Goal: Contribute content: Add original content to the website for others to see

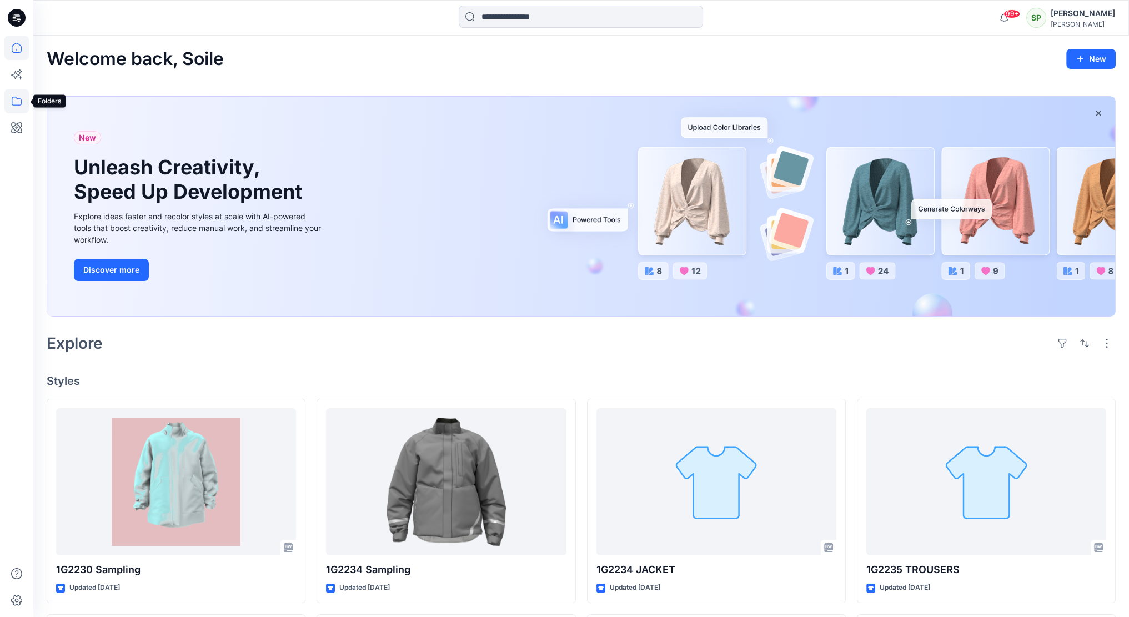
click at [15, 102] on icon at bounding box center [16, 101] width 24 height 24
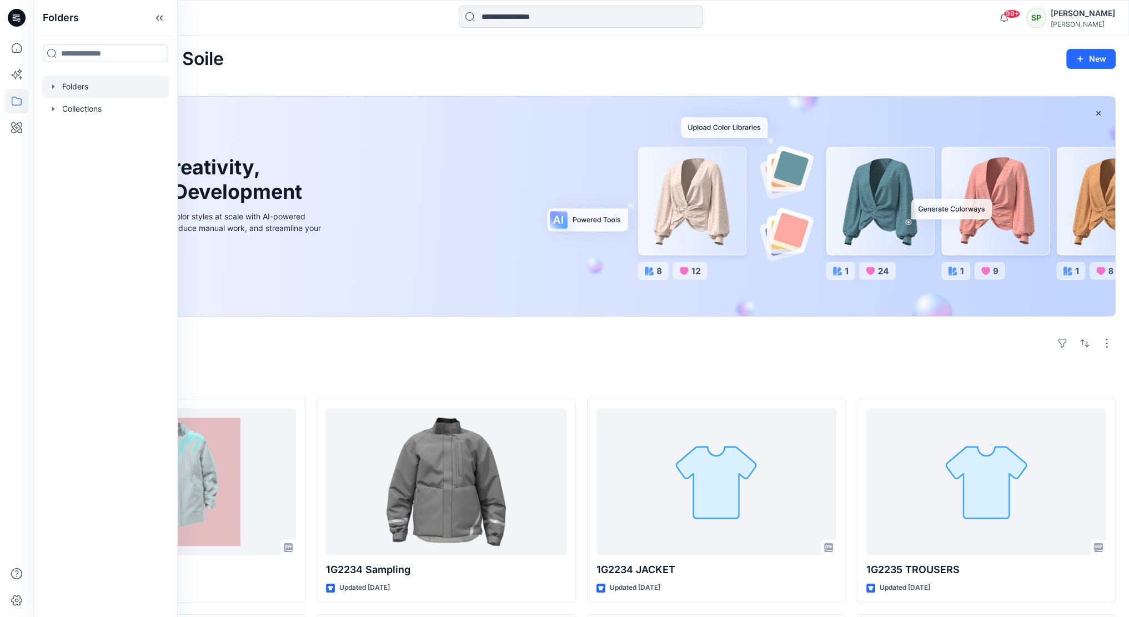
click at [99, 86] on div at bounding box center [105, 87] width 127 height 22
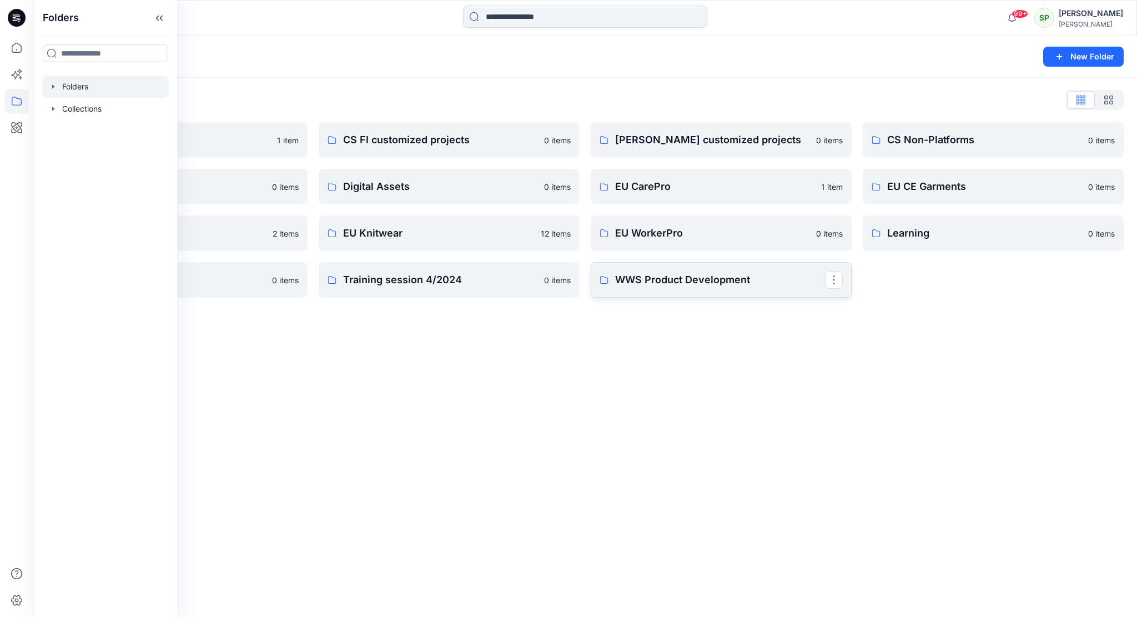
click at [717, 280] on p "WWS Product Development" at bounding box center [720, 280] width 210 height 16
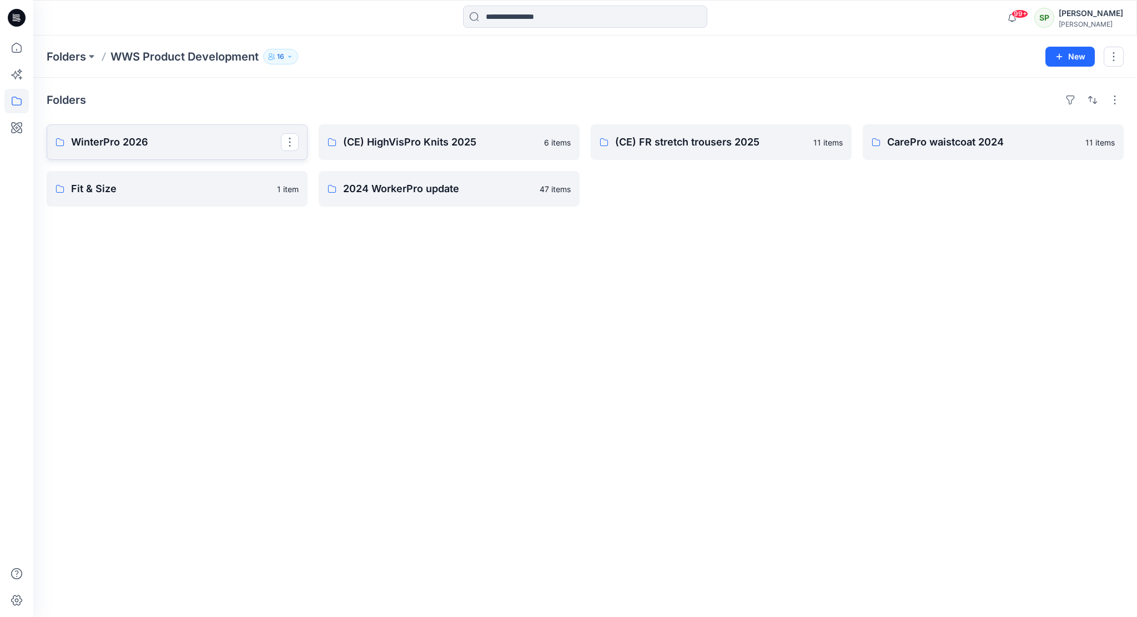
click at [144, 139] on p "WinterPro 2026" at bounding box center [176, 142] width 210 height 16
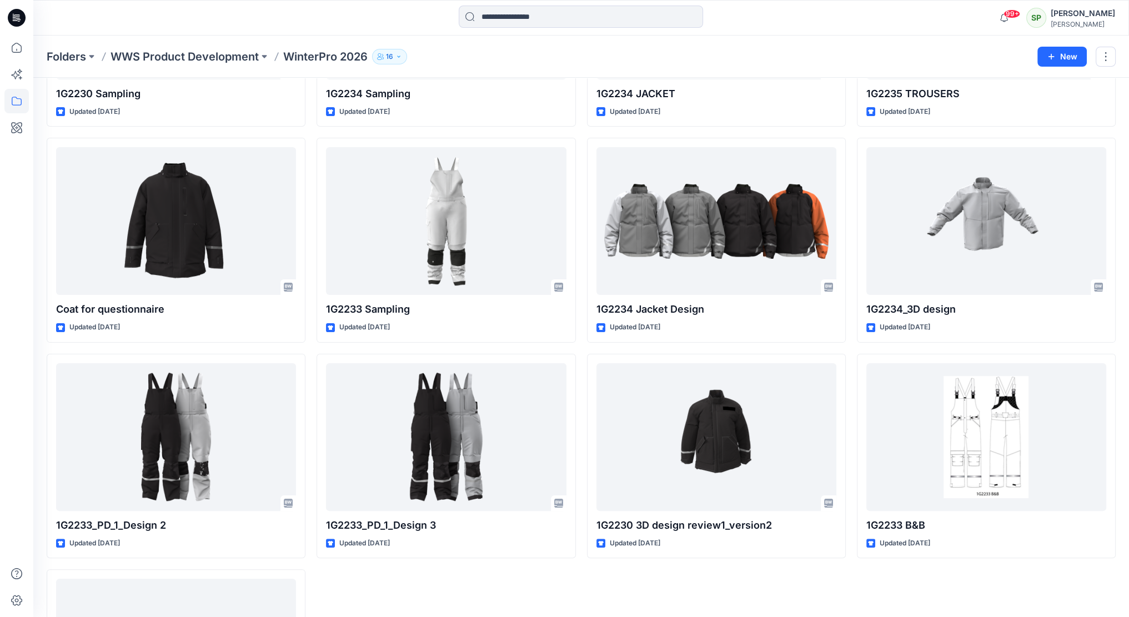
scroll to position [195, 0]
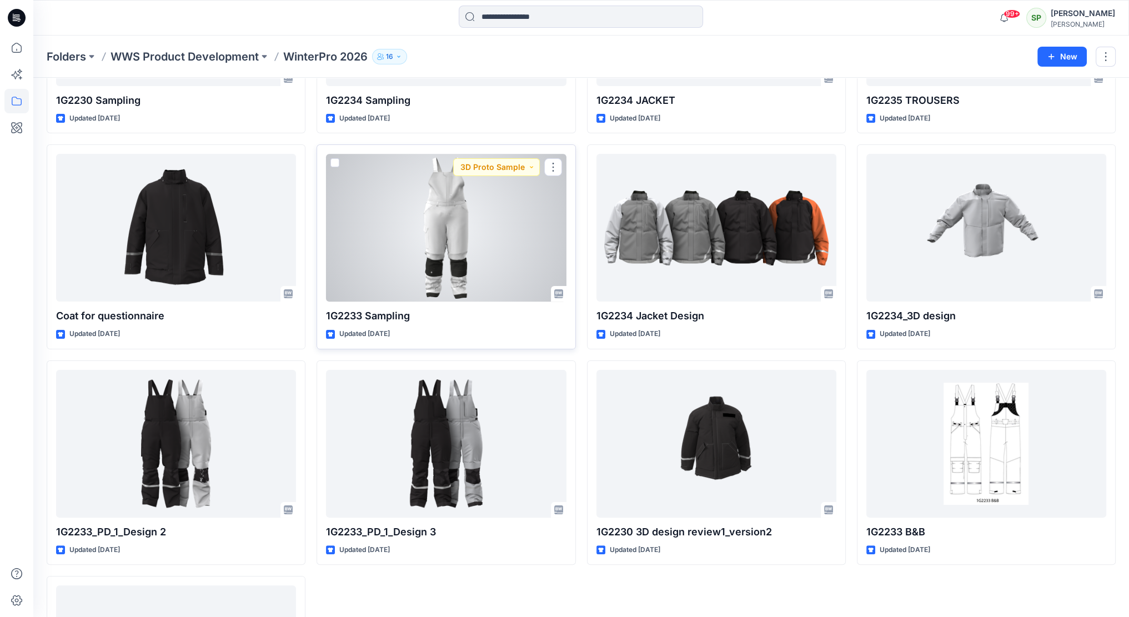
click at [459, 215] on div at bounding box center [446, 228] width 240 height 148
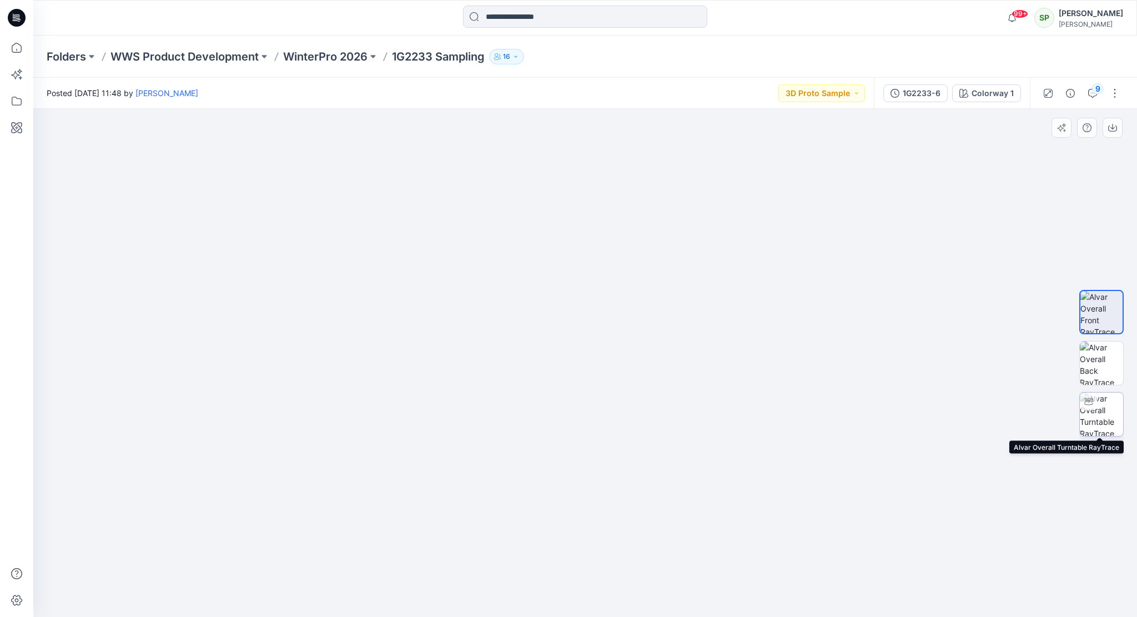
click at [1115, 411] on img at bounding box center [1101, 413] width 43 height 43
drag, startPoint x: 682, startPoint y: 600, endPoint x: 540, endPoint y: 600, distance: 141.6
click at [540, 600] on icon at bounding box center [587, 584] width 336 height 42
drag, startPoint x: 625, startPoint y: 465, endPoint x: 626, endPoint y: 523, distance: 57.8
click at [626, 526] on img at bounding box center [585, 249] width 1083 height 737
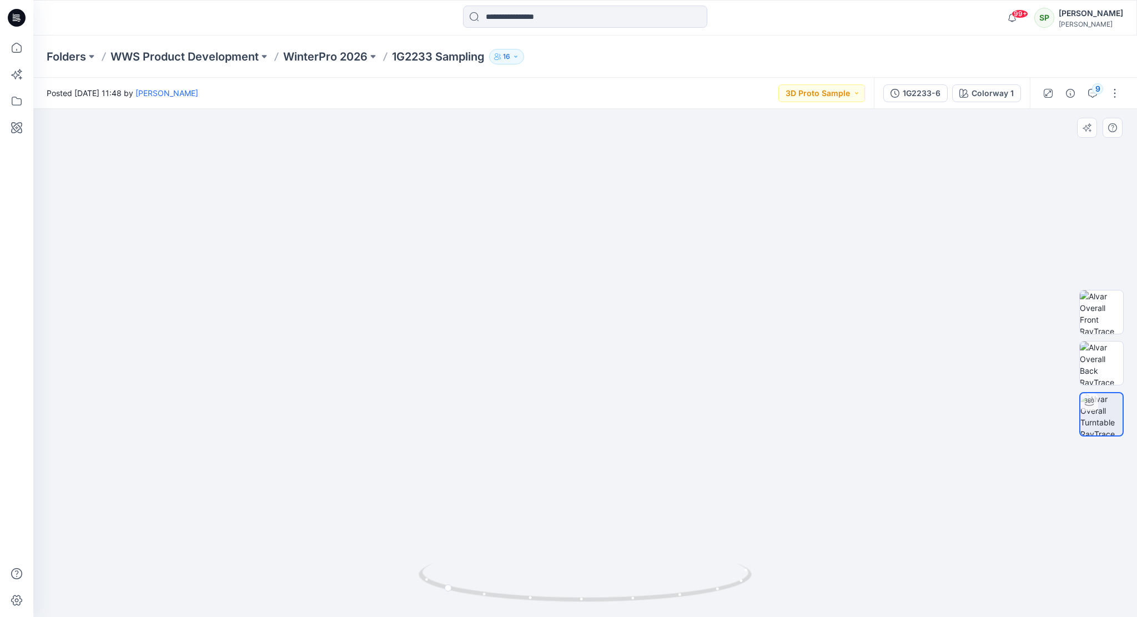
drag, startPoint x: 617, startPoint y: 464, endPoint x: 621, endPoint y: 499, distance: 35.1
click at [621, 499] on img at bounding box center [585, 267] width 1083 height 700
drag, startPoint x: 616, startPoint y: 512, endPoint x: 616, endPoint y: 407, distance: 104.9
click at [616, 407] on img at bounding box center [585, 235] width 1083 height 763
click at [622, 429] on img at bounding box center [585, 230] width 1083 height 774
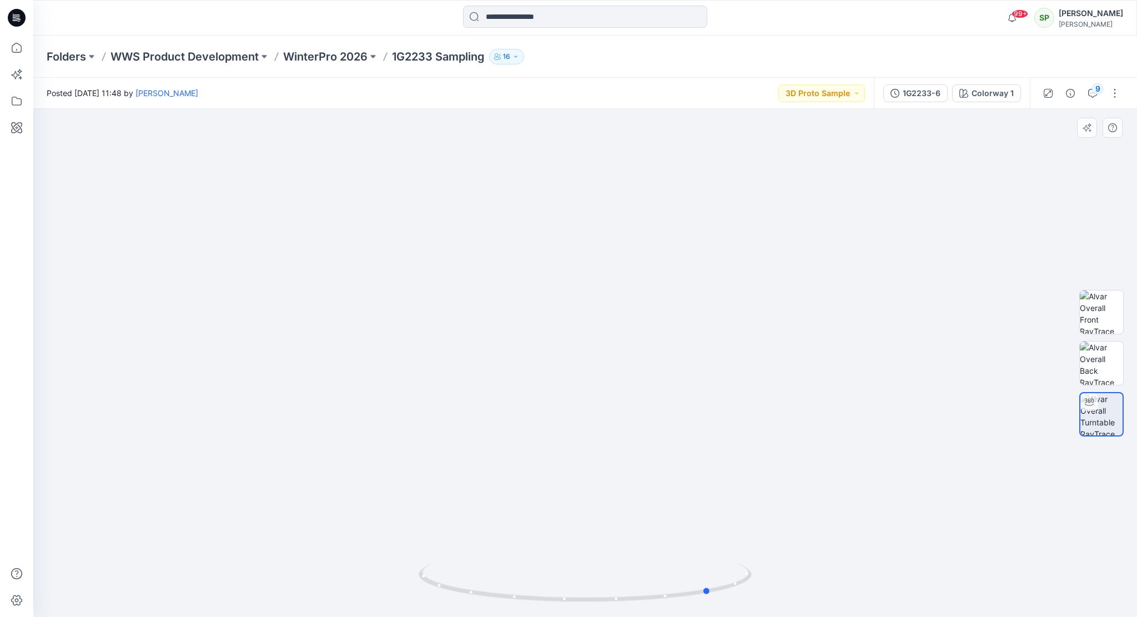
drag, startPoint x: 572, startPoint y: 601, endPoint x: 840, endPoint y: 605, distance: 267.6
click at [840, 605] on div at bounding box center [585, 363] width 1104 height 508
drag, startPoint x: 691, startPoint y: 599, endPoint x: 544, endPoint y: 599, distance: 146.6
click at [544, 599] on icon at bounding box center [587, 584] width 336 height 42
drag, startPoint x: 696, startPoint y: 597, endPoint x: 647, endPoint y: 601, distance: 49.6
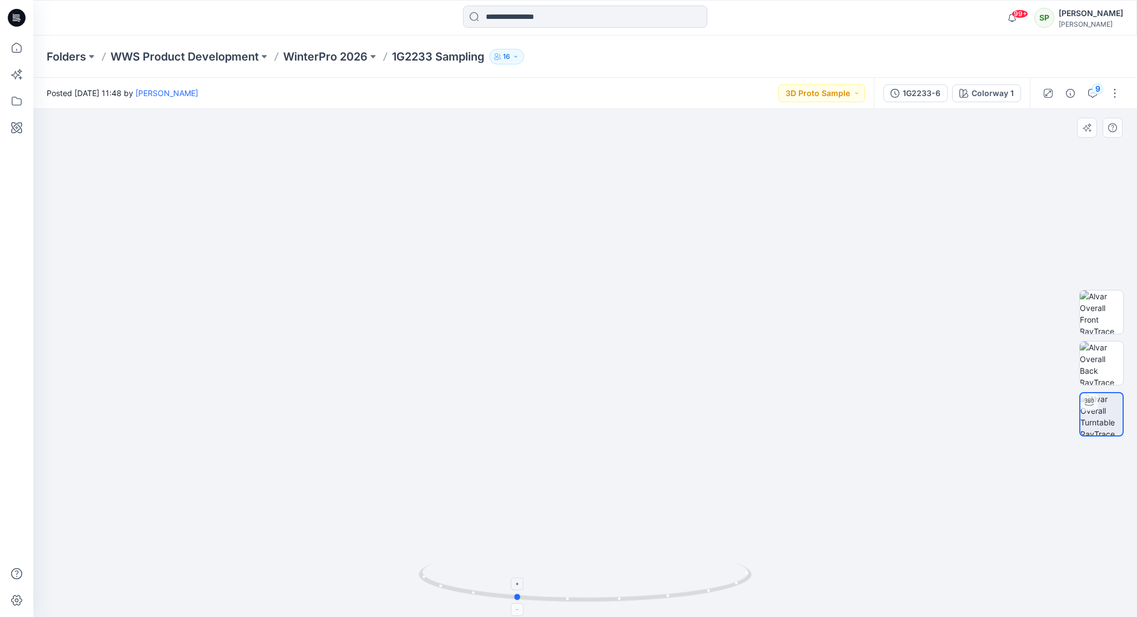
click at [647, 601] on icon at bounding box center [587, 584] width 336 height 42
drag, startPoint x: 603, startPoint y: 456, endPoint x: 611, endPoint y: 467, distance: 13.6
click at [611, 467] on div at bounding box center [585, 363] width 1104 height 508
drag, startPoint x: 705, startPoint y: 596, endPoint x: 763, endPoint y: 605, distance: 58.4
click at [763, 605] on div at bounding box center [585, 363] width 1104 height 508
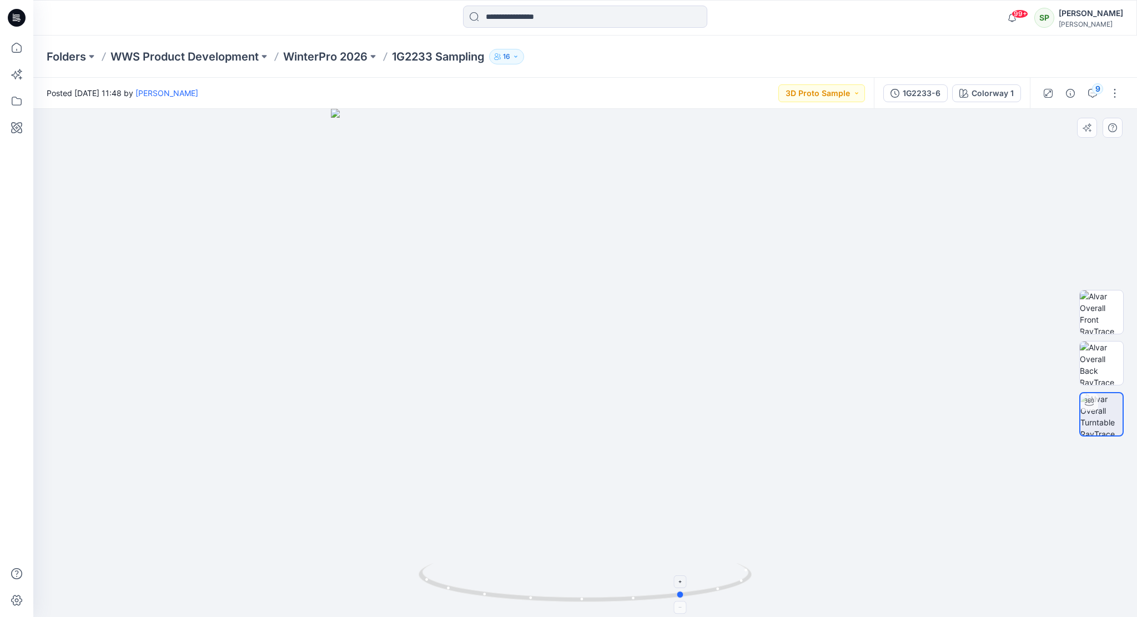
drag, startPoint x: 496, startPoint y: 597, endPoint x: 600, endPoint y: 602, distance: 103.4
click at [600, 602] on icon at bounding box center [587, 584] width 336 height 42
drag, startPoint x: 610, startPoint y: 346, endPoint x: 503, endPoint y: 409, distance: 124.2
click at [503, 409] on img at bounding box center [585, 307] width 883 height 619
drag, startPoint x: 708, startPoint y: 593, endPoint x: 663, endPoint y: 610, distance: 48.5
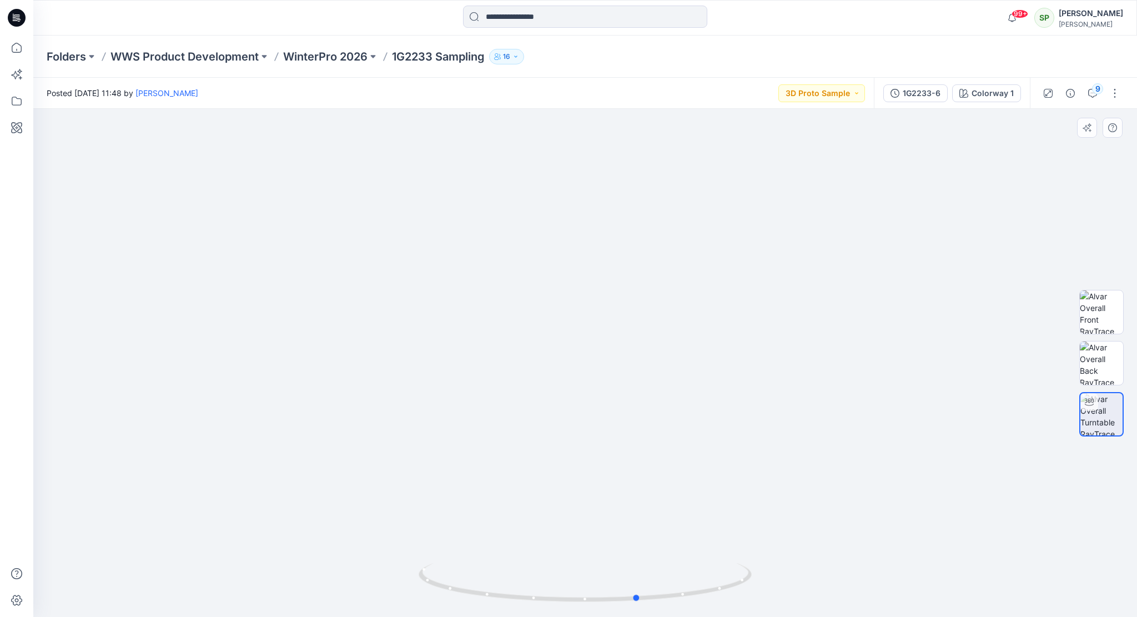
click at [663, 610] on div at bounding box center [585, 589] width 333 height 56
drag, startPoint x: 627, startPoint y: 261, endPoint x: 645, endPoint y: 204, distance: 60.6
click at [617, 369] on img at bounding box center [585, 361] width 883 height 512
drag, startPoint x: 741, startPoint y: 587, endPoint x: 647, endPoint y: 610, distance: 97.1
click at [647, 610] on div at bounding box center [585, 589] width 333 height 56
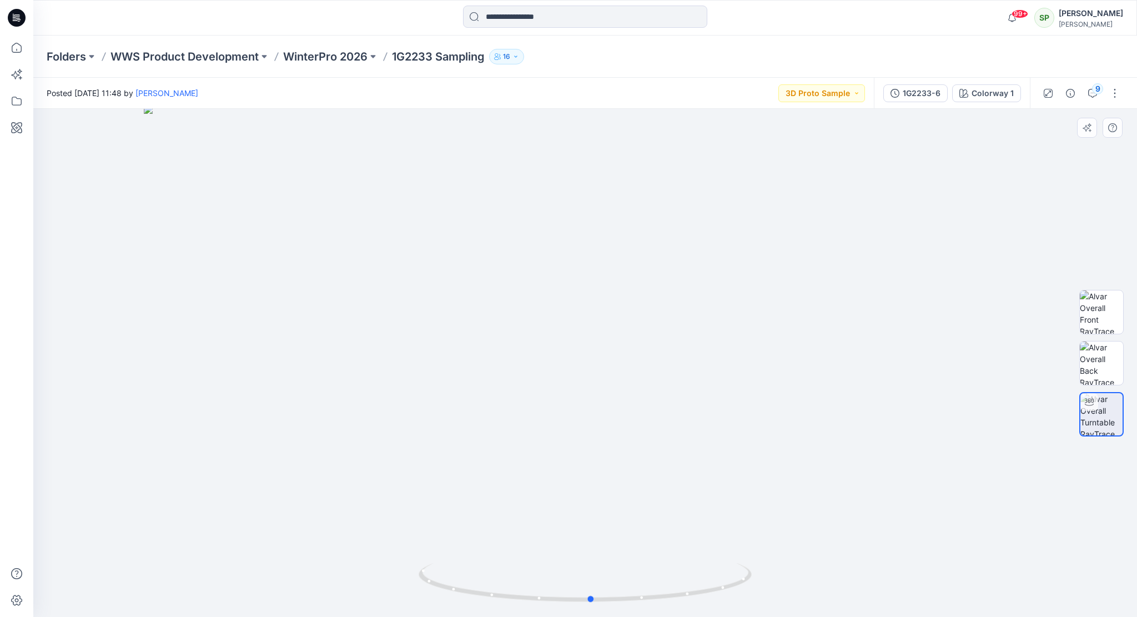
drag, startPoint x: 621, startPoint y: 601, endPoint x: 668, endPoint y: 607, distance: 47.6
click at [668, 607] on div at bounding box center [585, 589] width 333 height 56
drag, startPoint x: 711, startPoint y: 592, endPoint x: 678, endPoint y: 607, distance: 36.5
click at [678, 607] on div at bounding box center [585, 363] width 1104 height 508
click at [340, 51] on p "WinterPro 2026" at bounding box center [325, 57] width 84 height 16
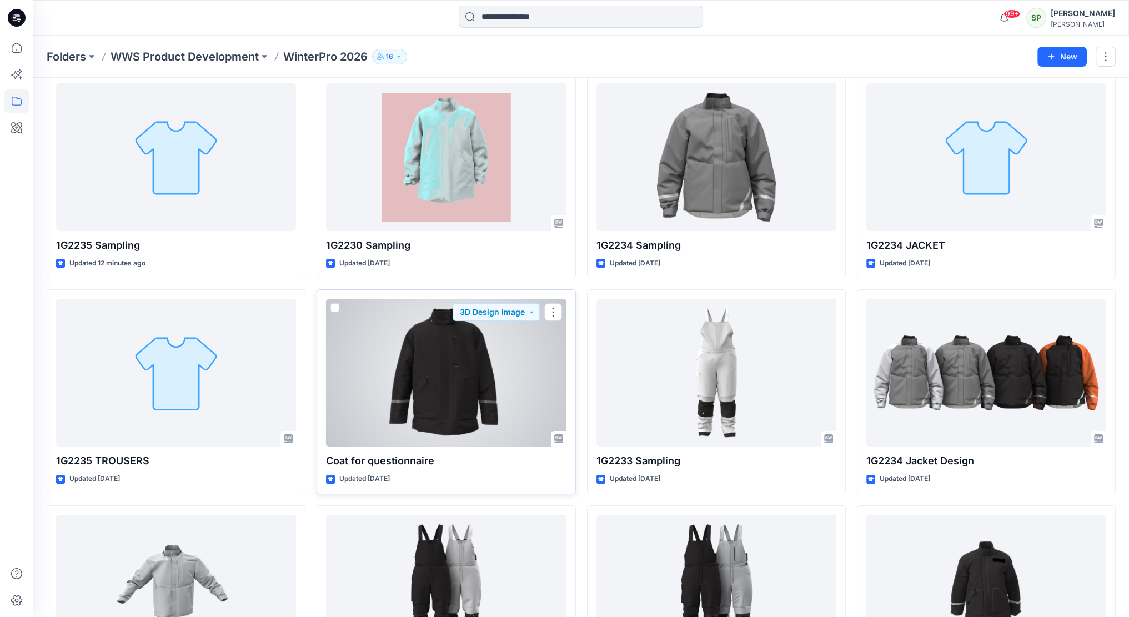
scroll to position [56, 0]
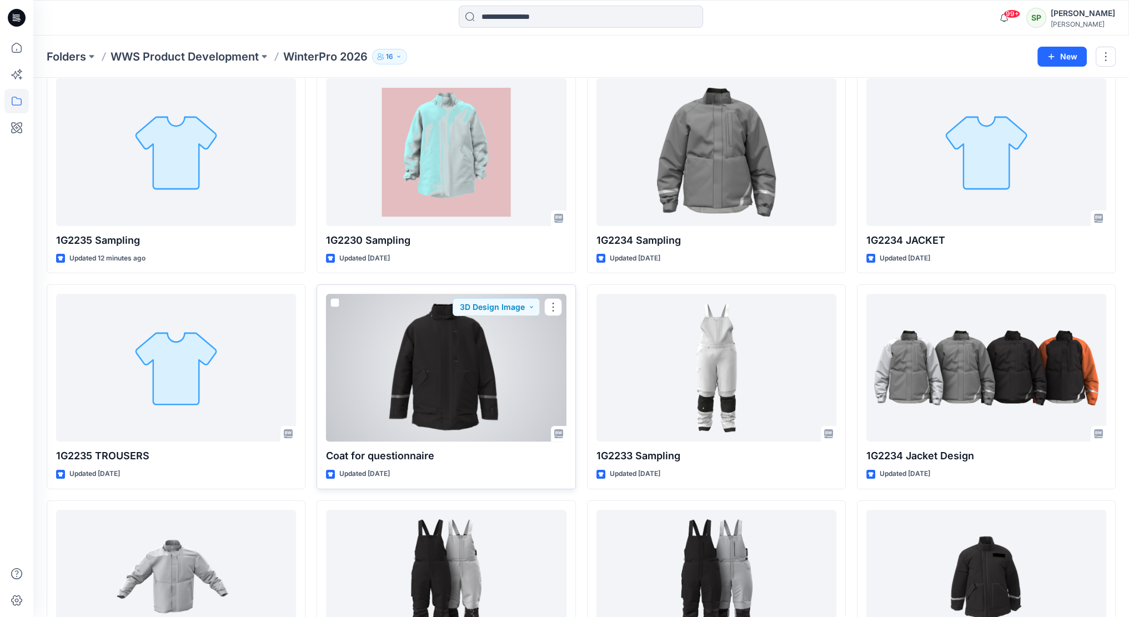
click at [462, 368] on div at bounding box center [446, 368] width 240 height 148
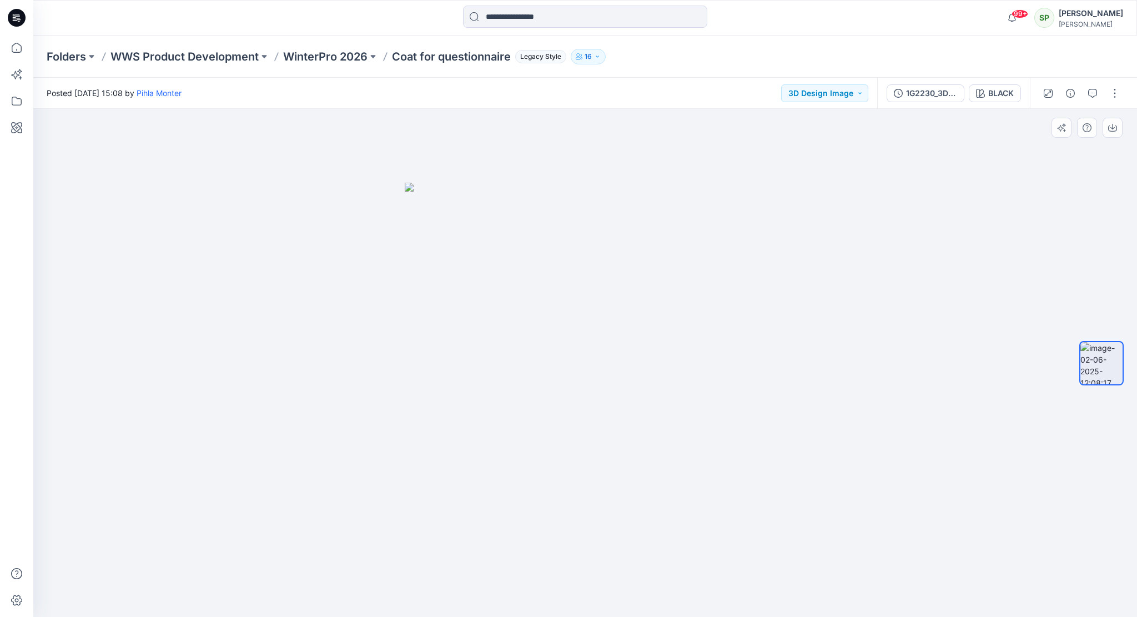
drag, startPoint x: 625, startPoint y: 489, endPoint x: 581, endPoint y: 492, distance: 43.4
click at [581, 492] on img at bounding box center [585, 400] width 361 height 435
click at [342, 56] on p "WinterPro 2026" at bounding box center [325, 57] width 84 height 16
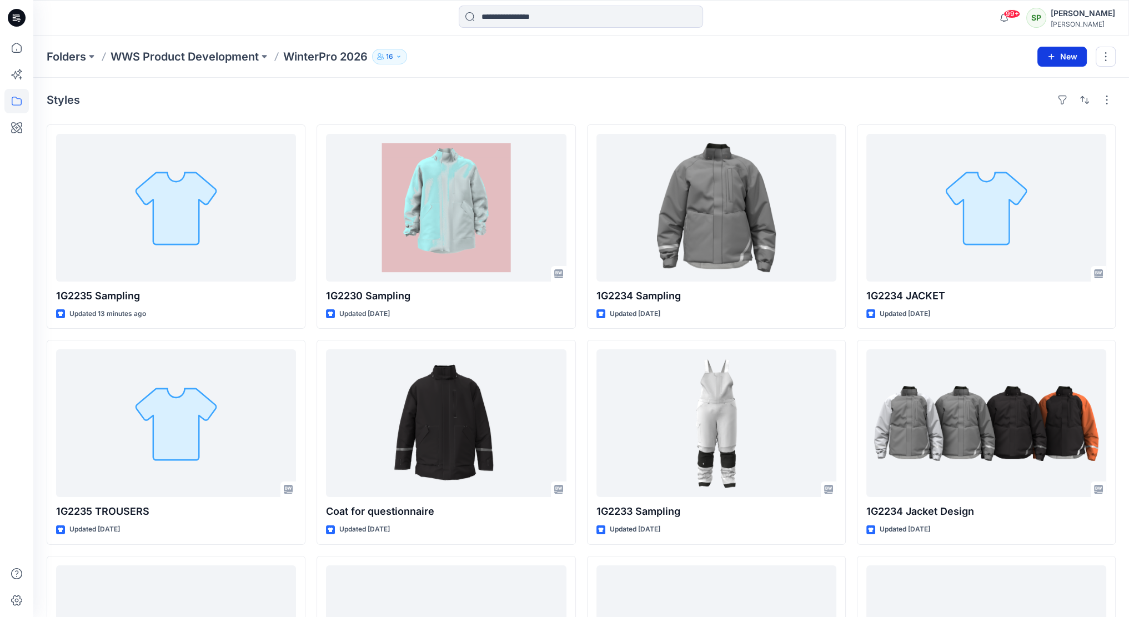
click at [1063, 56] on button "New" at bounding box center [1061, 57] width 49 height 20
click at [1033, 84] on p "New Style" at bounding box center [1027, 83] width 37 height 13
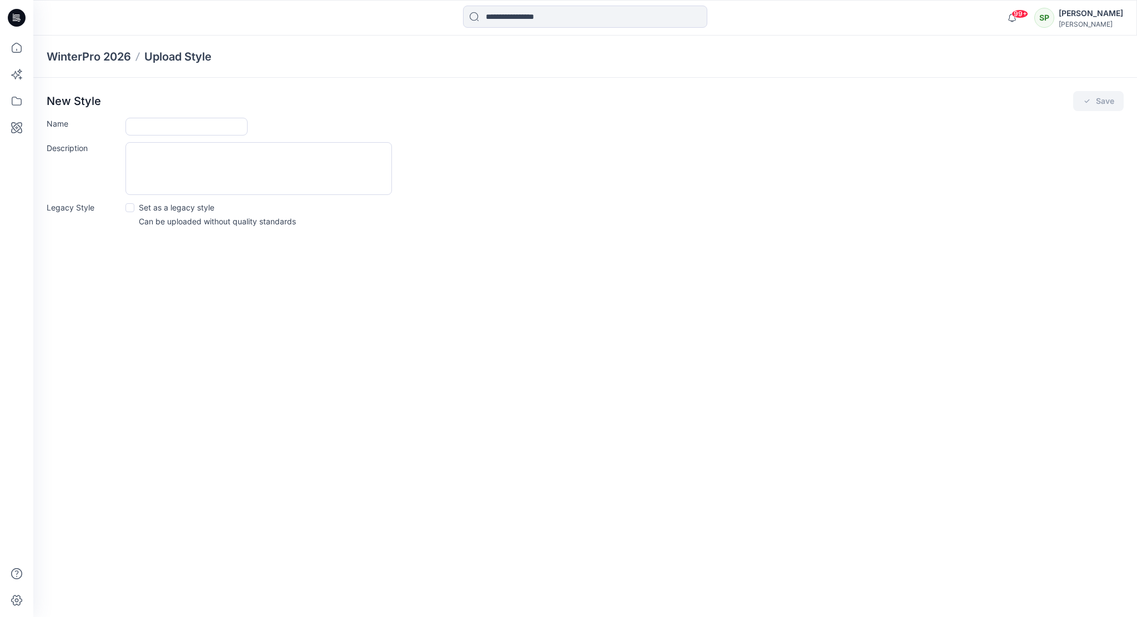
click at [550, 173] on div "Description" at bounding box center [585, 168] width 1077 height 53
click at [829, 157] on div "Description" at bounding box center [585, 168] width 1077 height 53
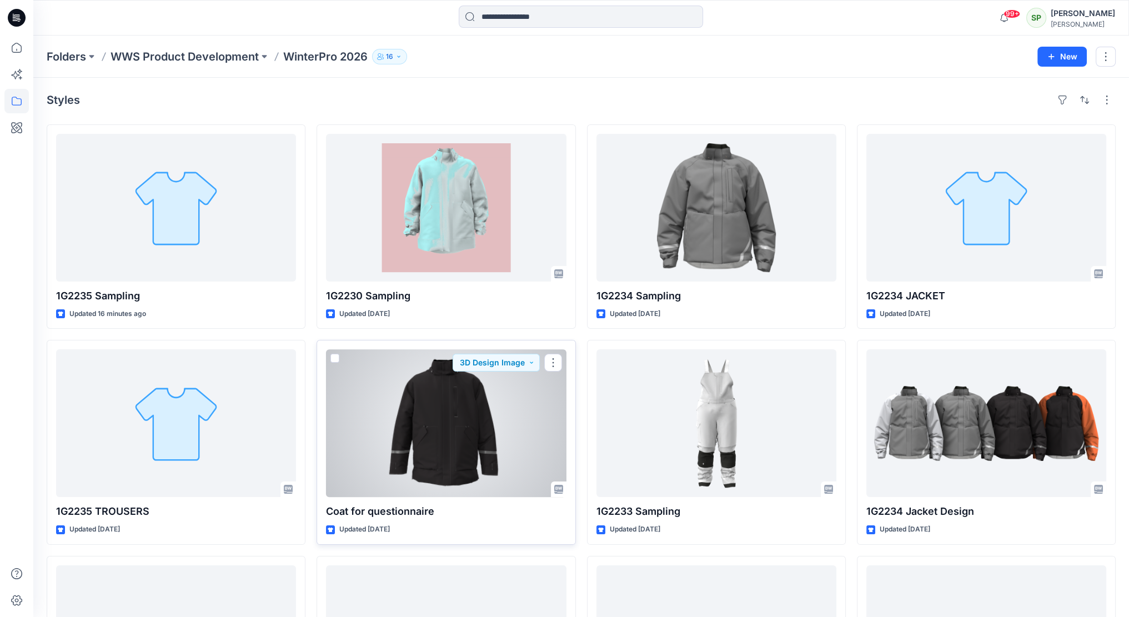
click at [437, 401] on div at bounding box center [446, 423] width 240 height 148
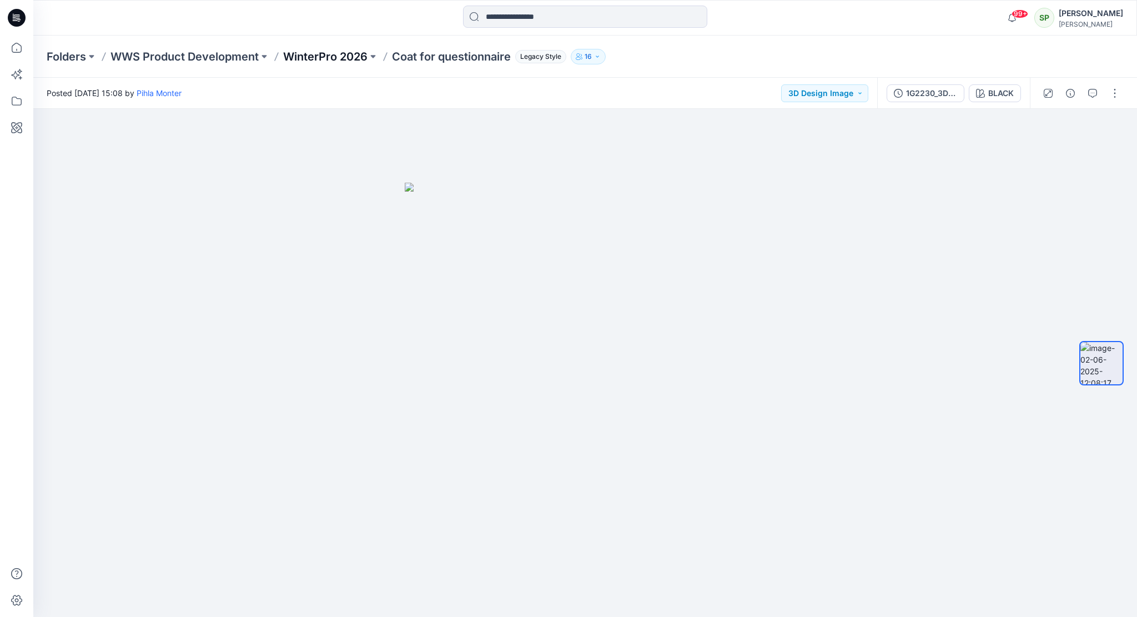
click at [345, 54] on p "WinterPro 2026" at bounding box center [325, 57] width 84 height 16
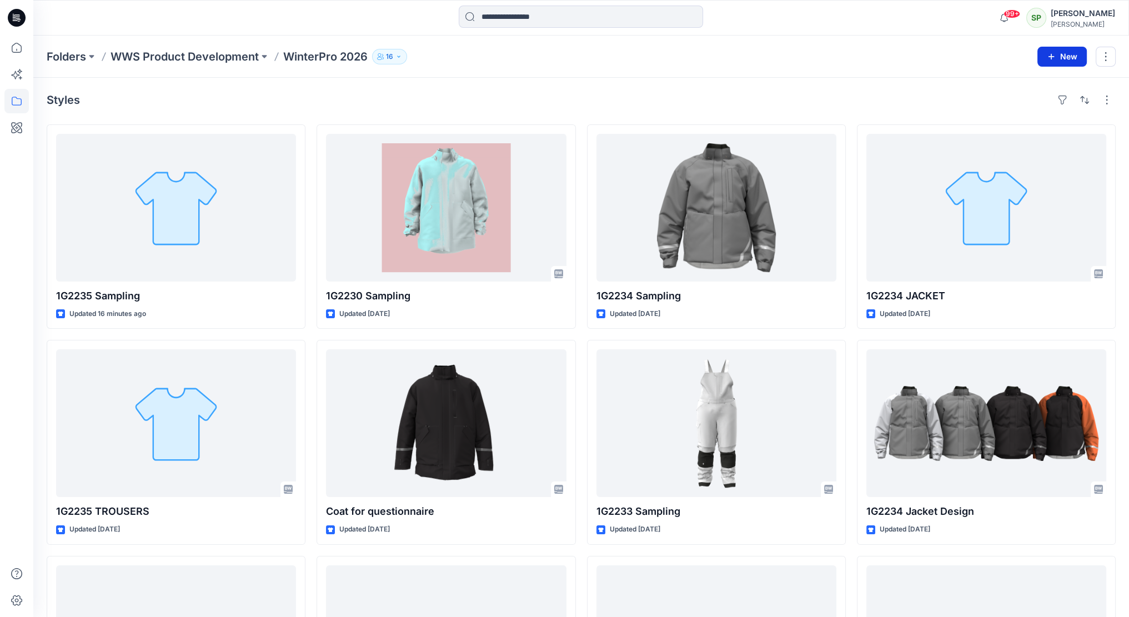
click at [1061, 51] on button "New" at bounding box center [1061, 57] width 49 height 20
click at [1034, 81] on p "New Style" at bounding box center [1027, 83] width 37 height 13
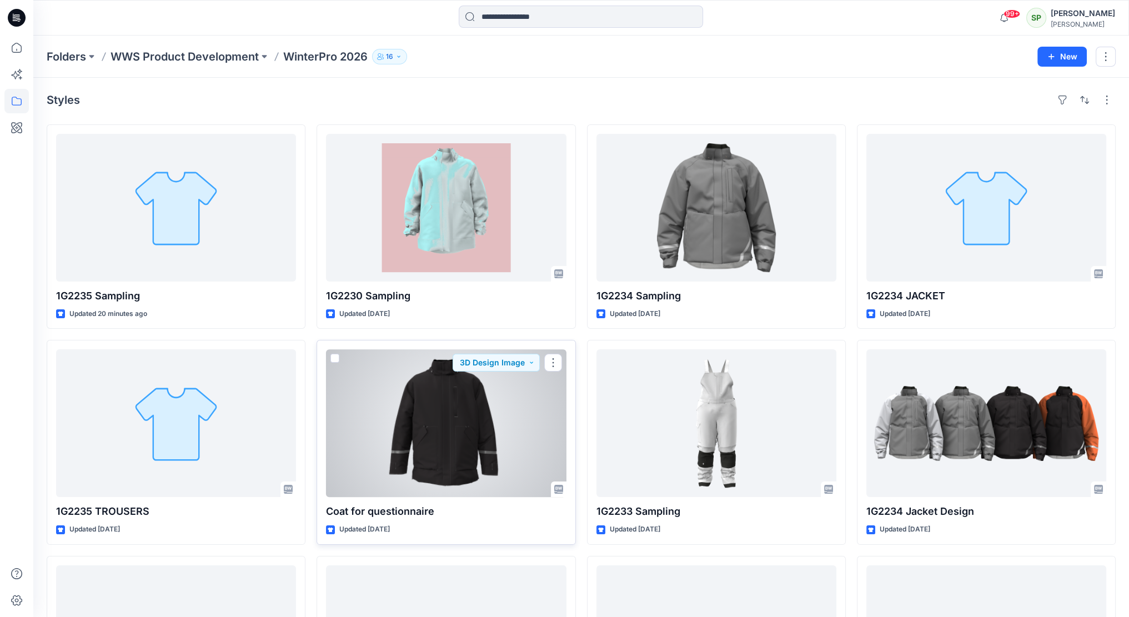
click at [481, 425] on div at bounding box center [446, 423] width 240 height 148
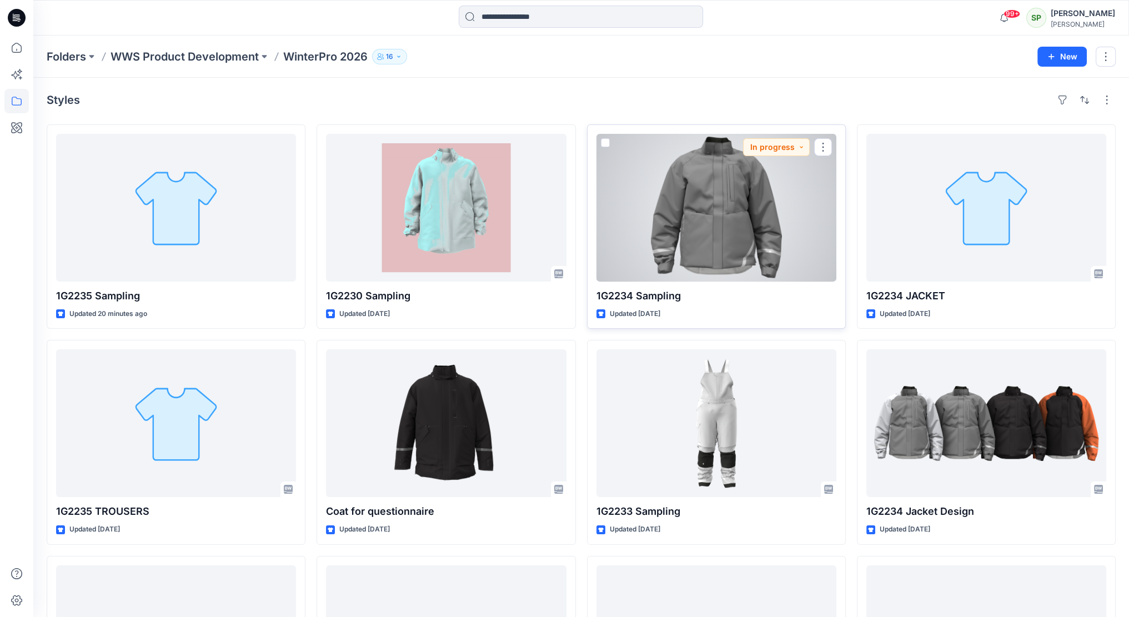
click at [744, 194] on div at bounding box center [716, 208] width 240 height 148
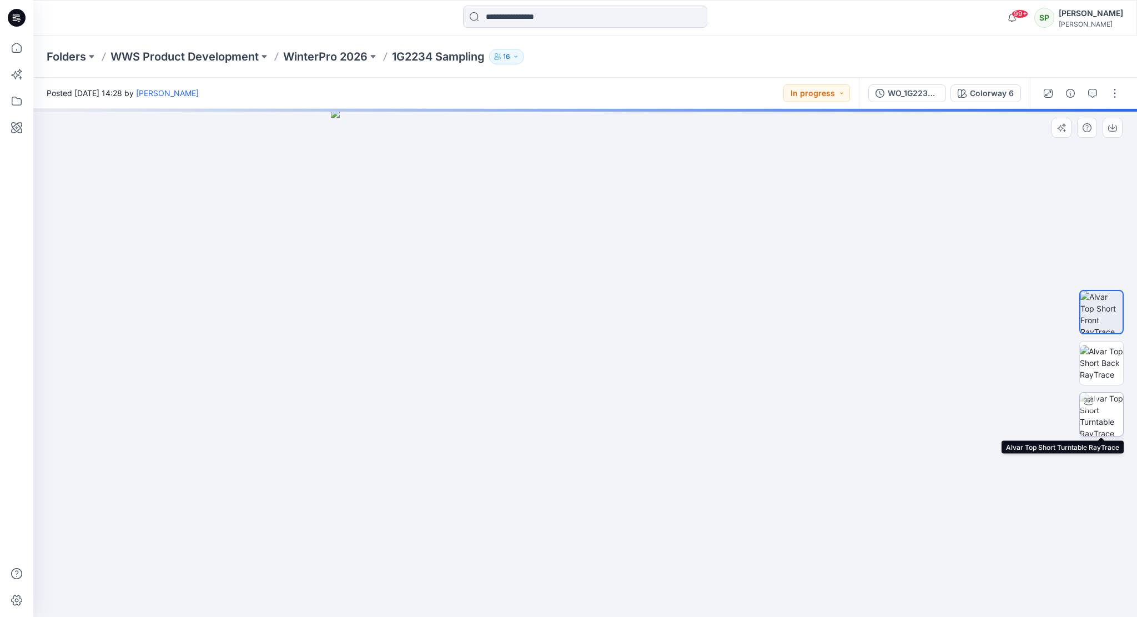
click at [1101, 410] on img at bounding box center [1101, 413] width 43 height 43
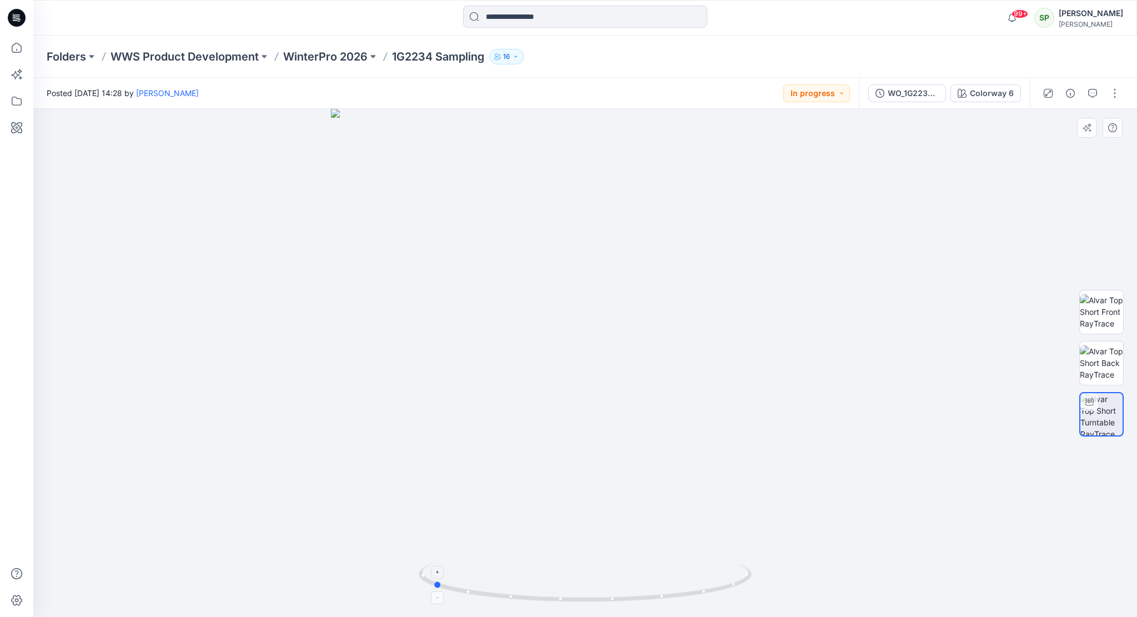
drag, startPoint x: 648, startPoint y: 599, endPoint x: 496, endPoint y: 588, distance: 153.1
click at [496, 588] on icon at bounding box center [587, 584] width 336 height 42
drag, startPoint x: 719, startPoint y: 591, endPoint x: 542, endPoint y: 611, distance: 178.3
click at [542, 611] on div at bounding box center [585, 363] width 1104 height 508
